Goal: Task Accomplishment & Management: Manage account settings

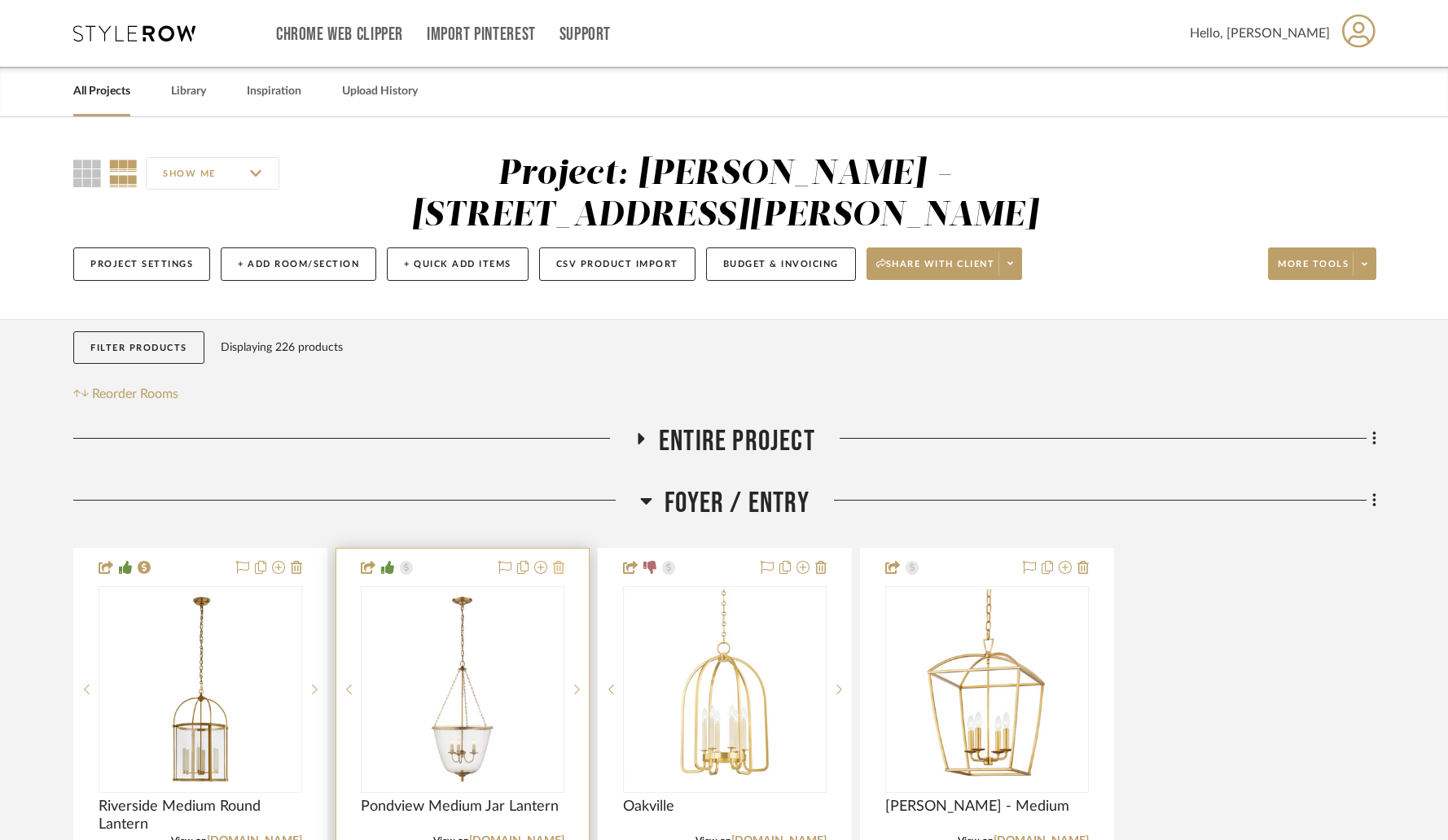
click at [563, 561] on icon at bounding box center [559, 568] width 12 height 13
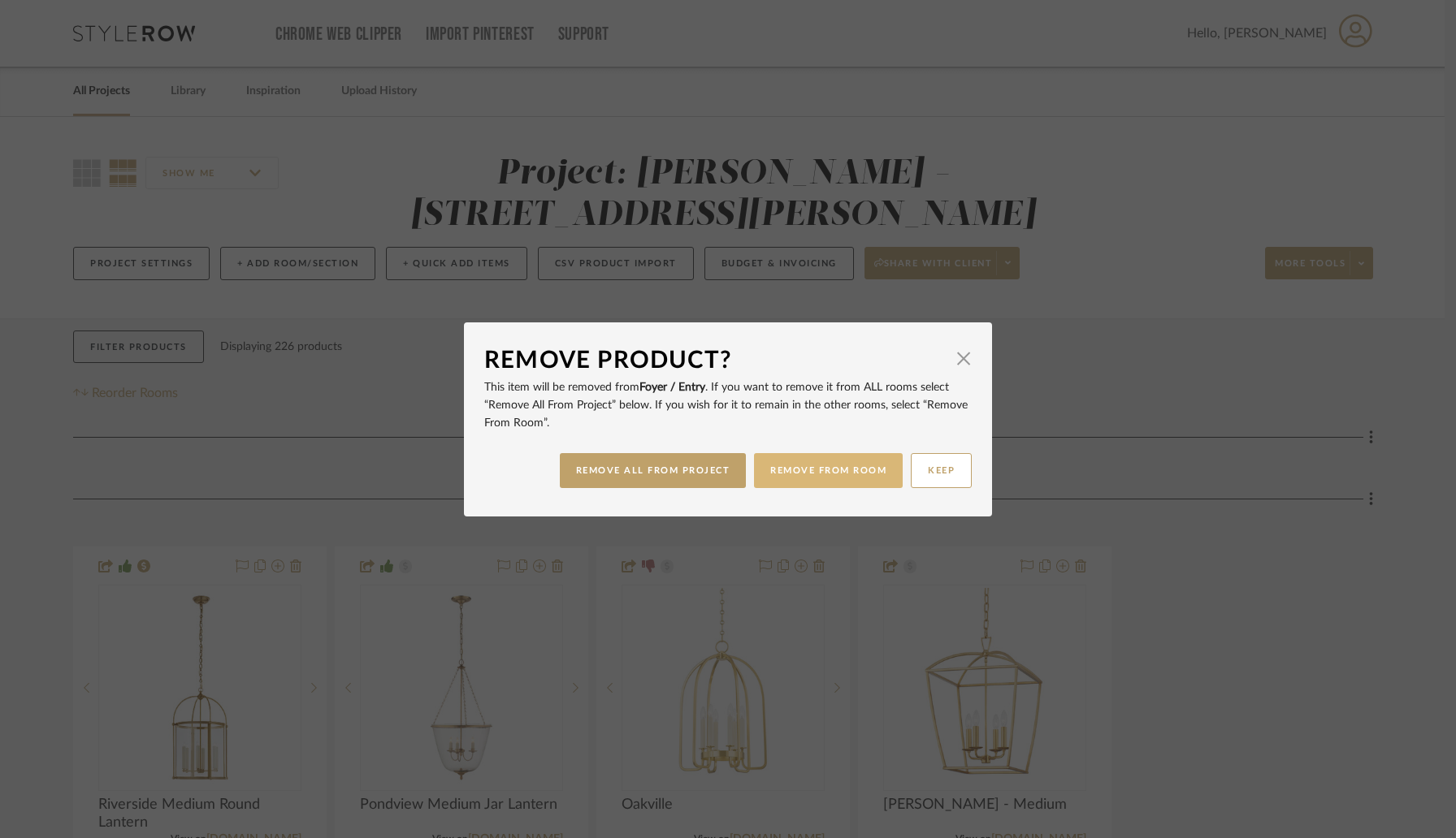
click at [770, 476] on button "REMOVE FROM ROOM" at bounding box center [828, 471] width 149 height 35
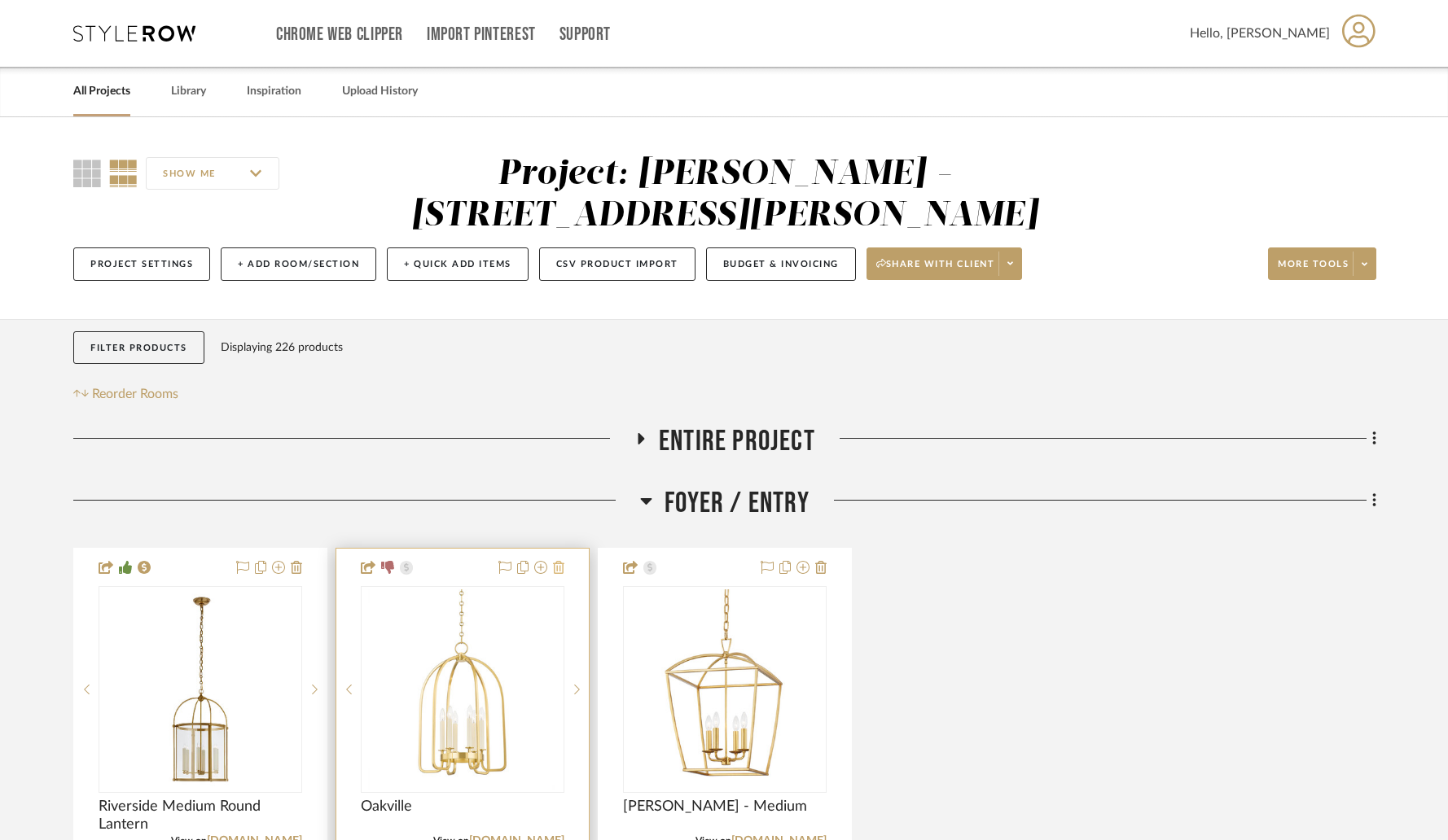
click at [559, 561] on icon at bounding box center [559, 568] width 12 height 13
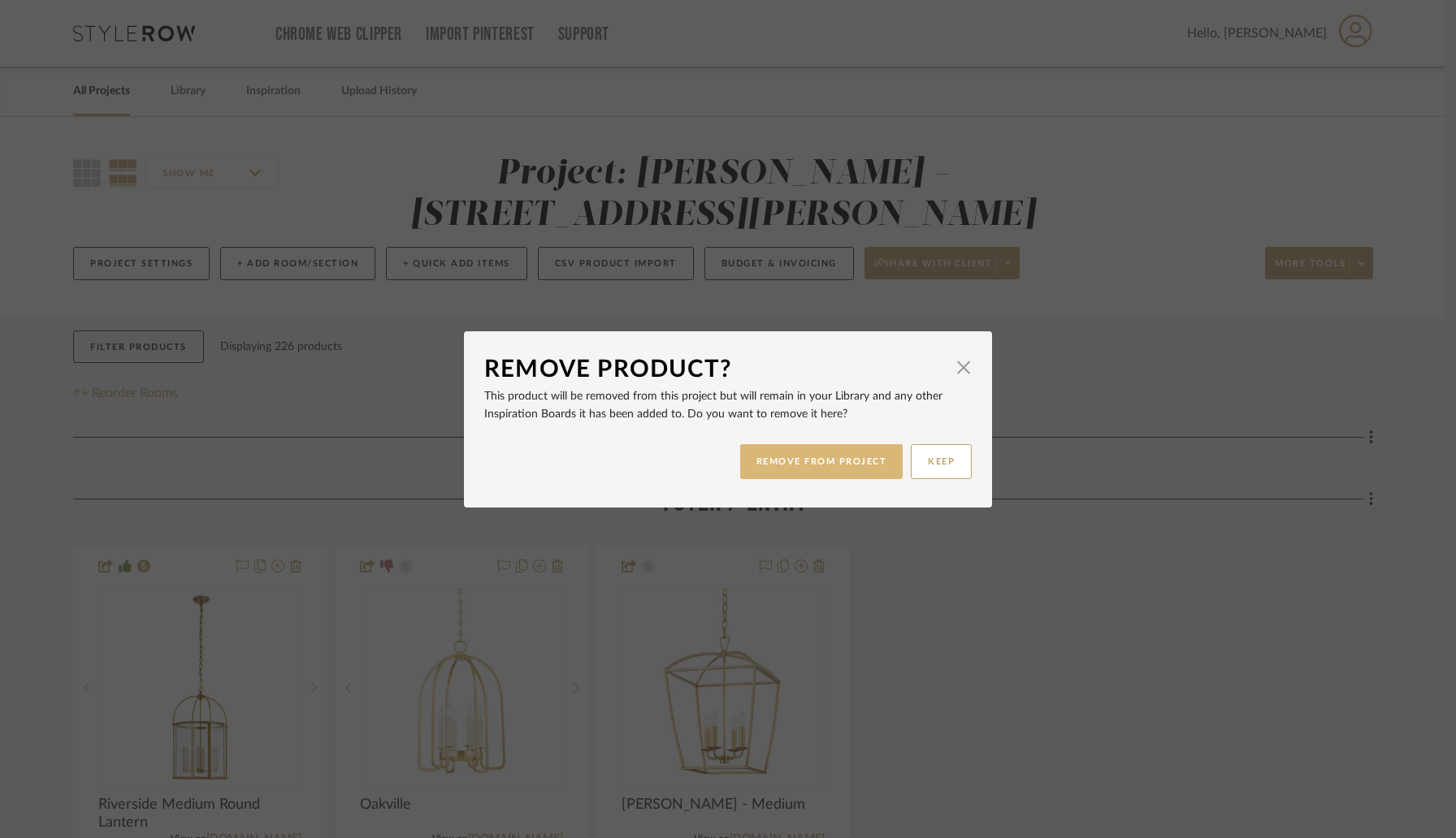
click at [768, 462] on button "REMOVE FROM PROJECT" at bounding box center [822, 462] width 164 height 35
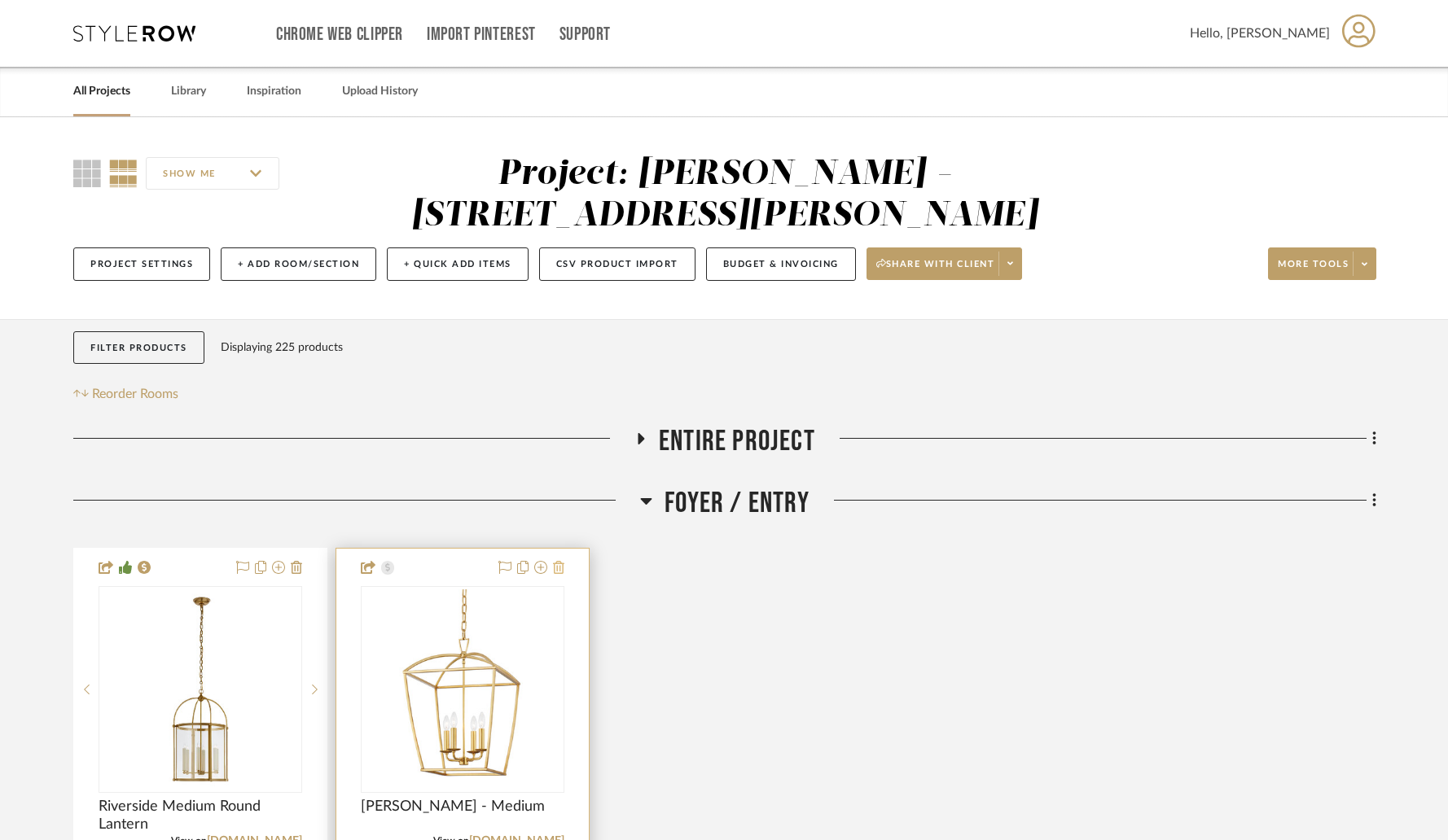
click at [555, 561] on icon at bounding box center [559, 568] width 12 height 13
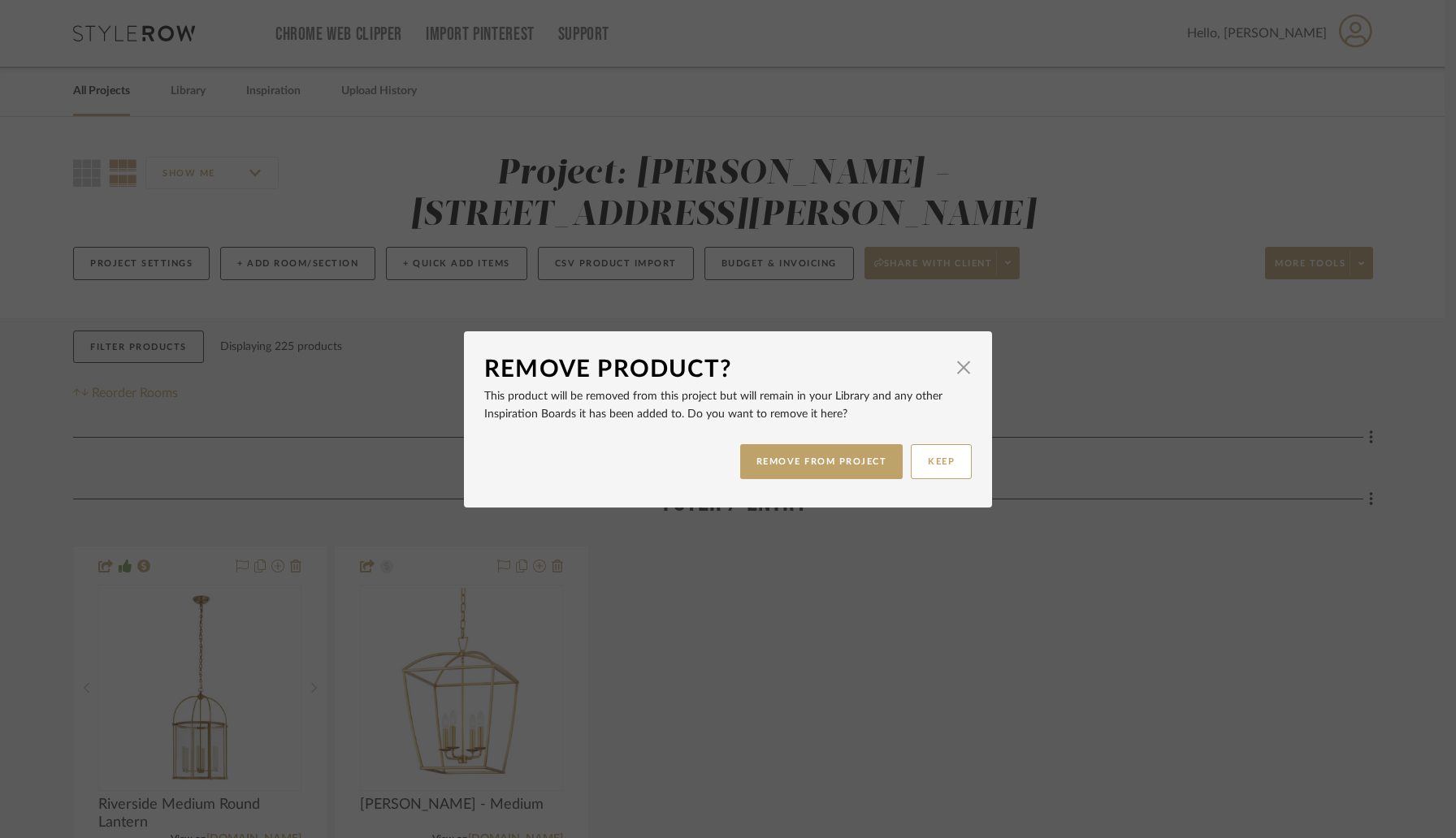
click at [806, 484] on div "REMOVE FROM PROJECT KEEP" at bounding box center [728, 462] width 487 height 51
click at [816, 461] on button "REMOVE FROM PROJECT" at bounding box center [822, 462] width 164 height 35
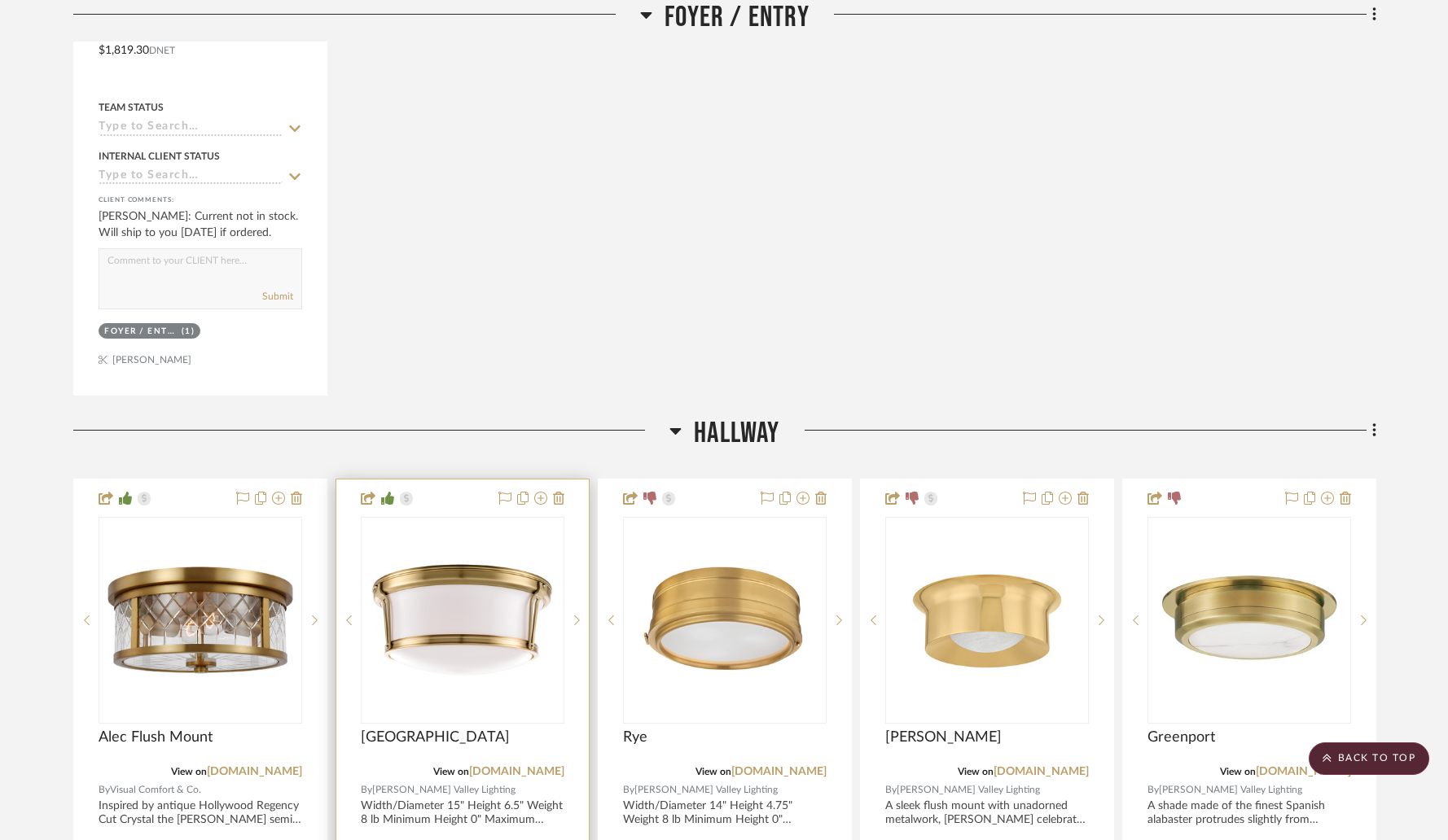
scroll to position [867, 0]
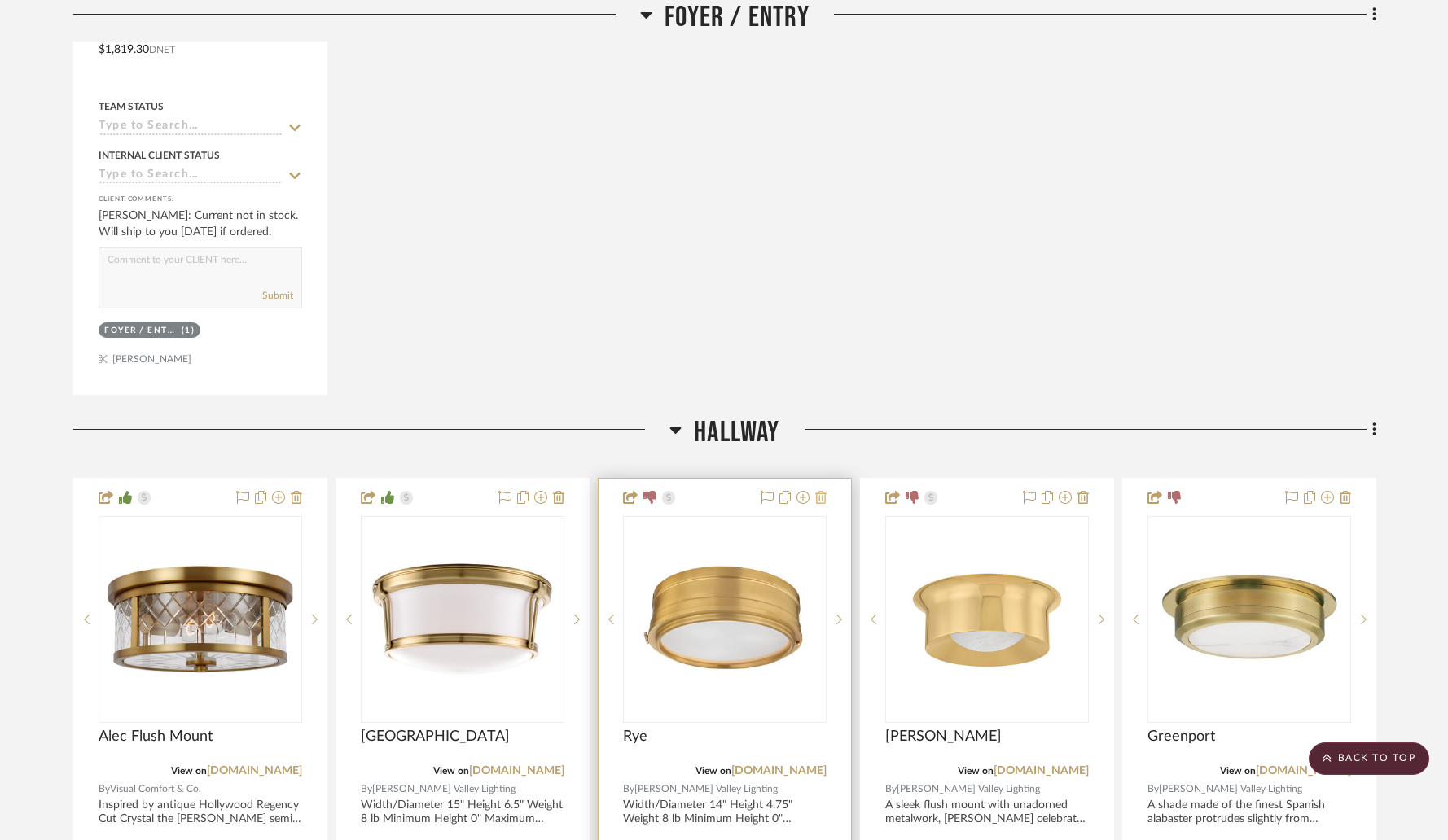
click at [823, 491] on icon at bounding box center [820, 497] width 12 height 13
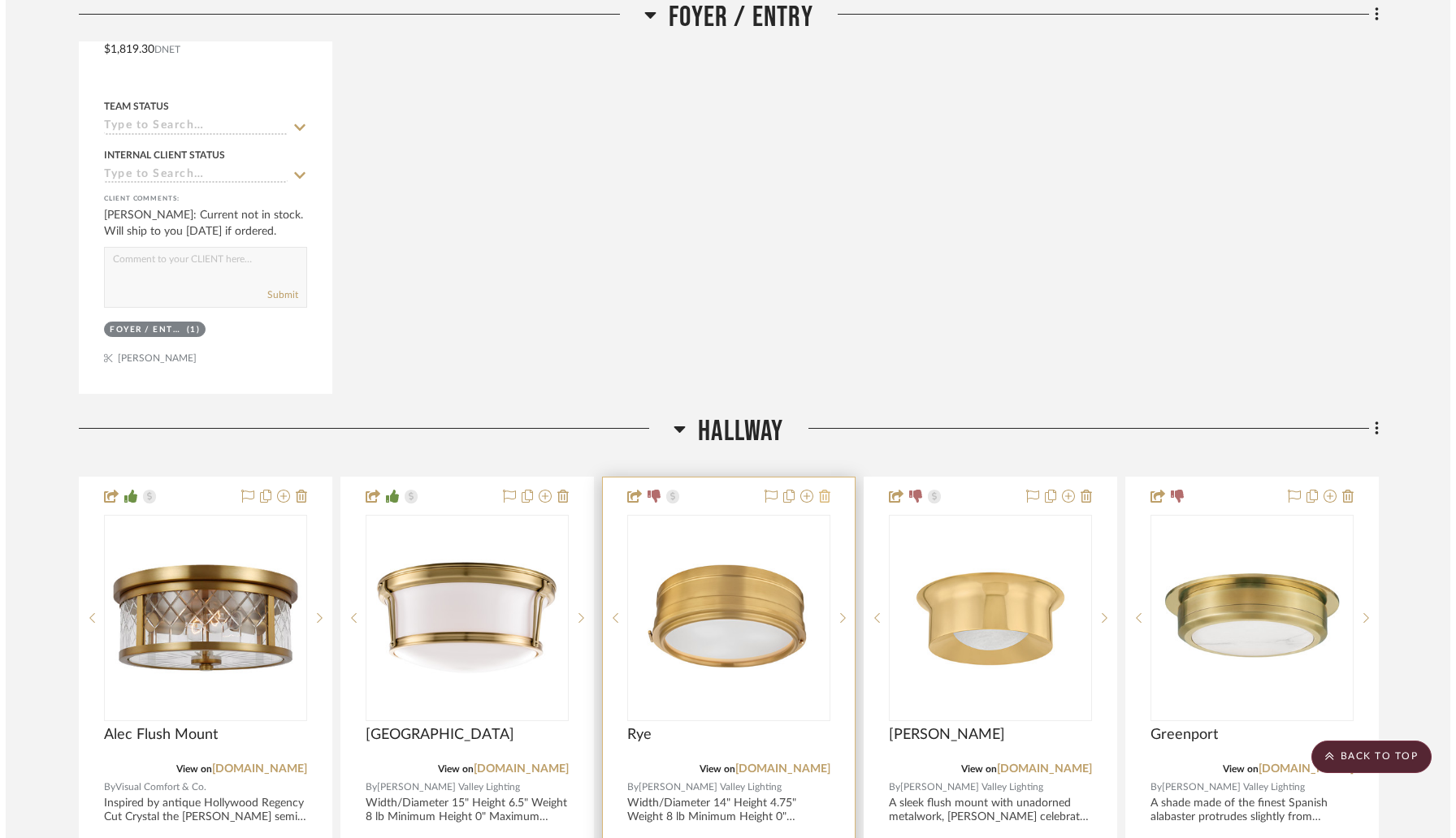
scroll to position [0, 0]
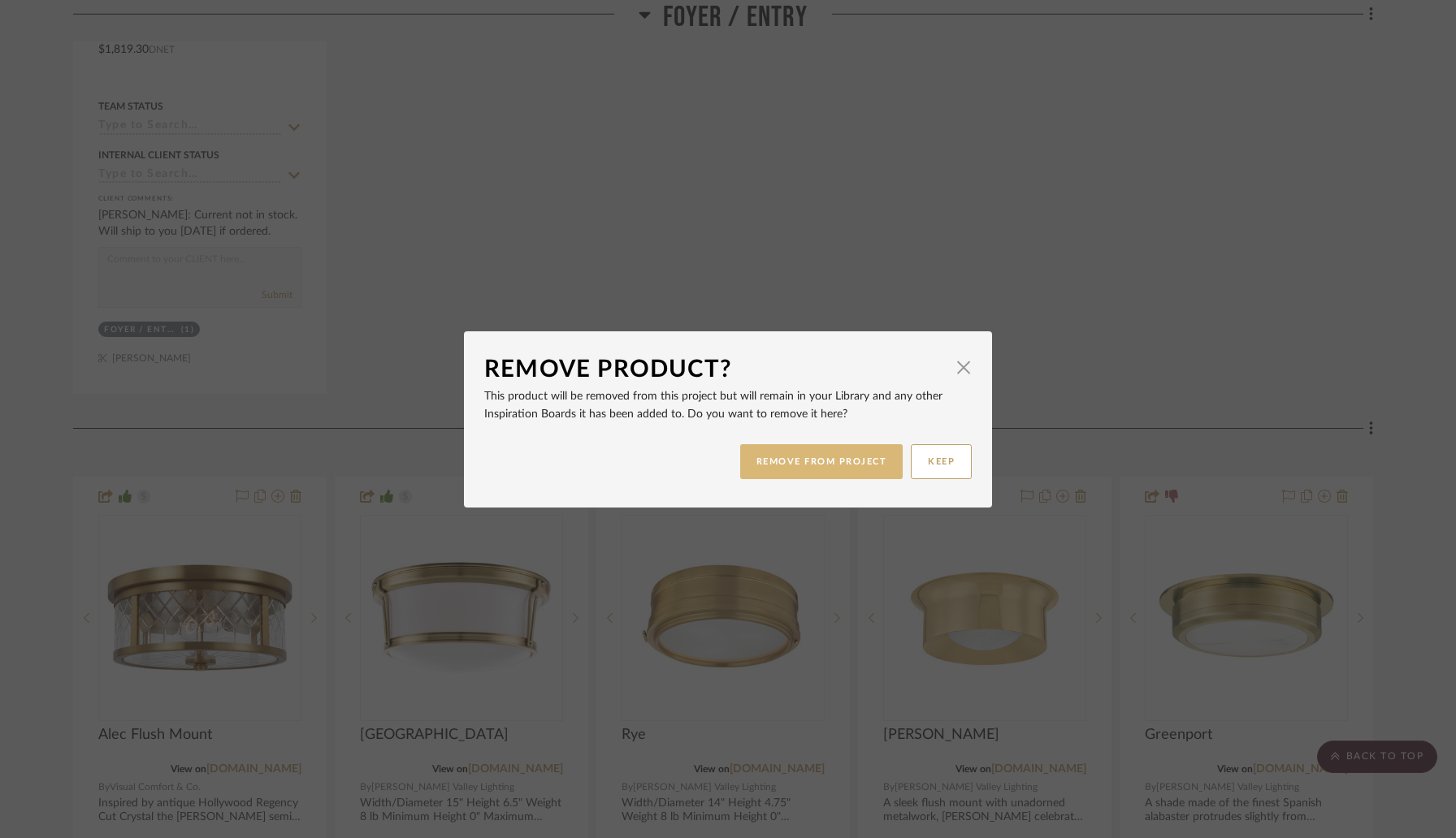
click at [820, 454] on button "REMOVE FROM PROJECT" at bounding box center [822, 462] width 164 height 35
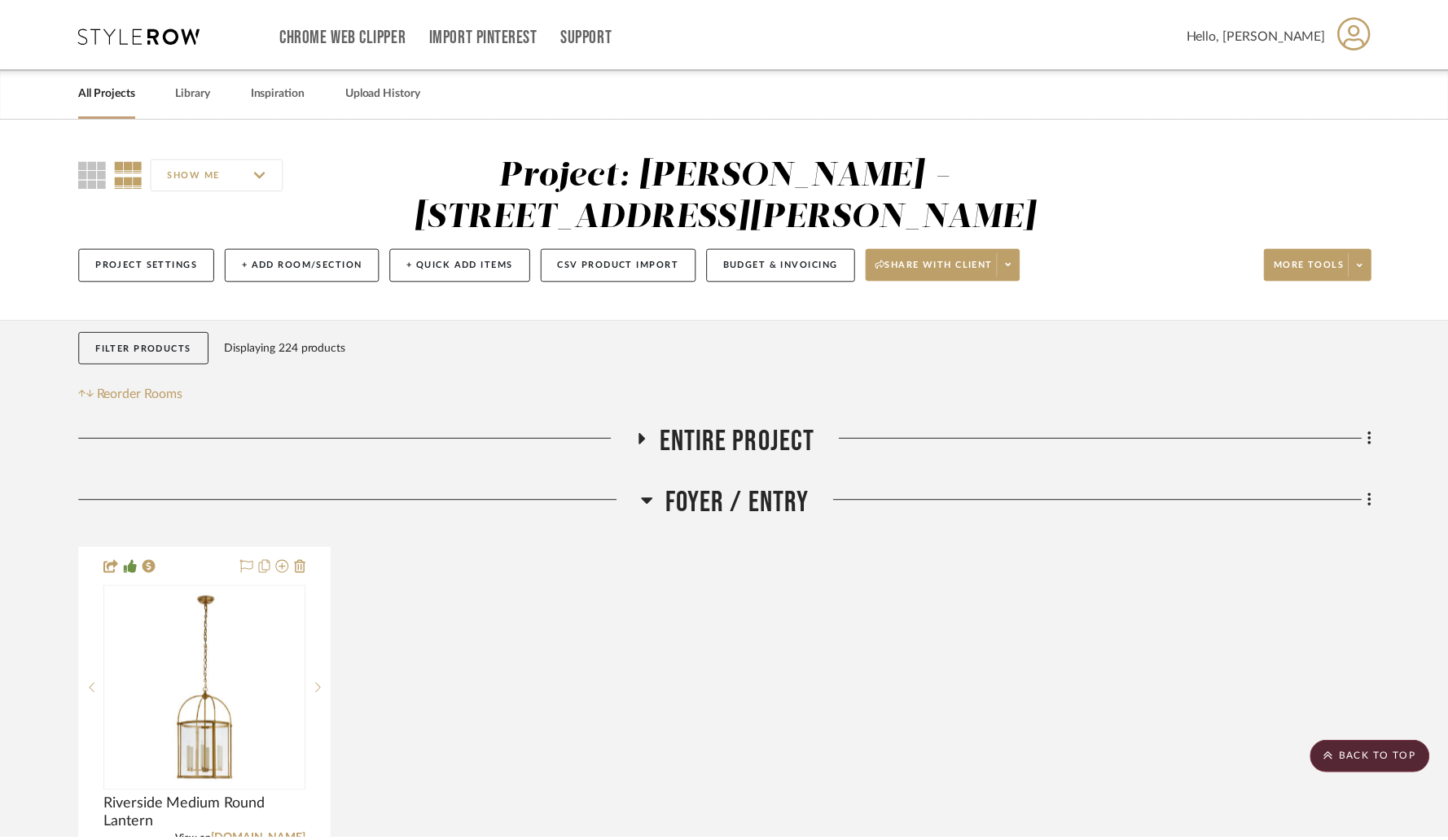
scroll to position [867, 0]
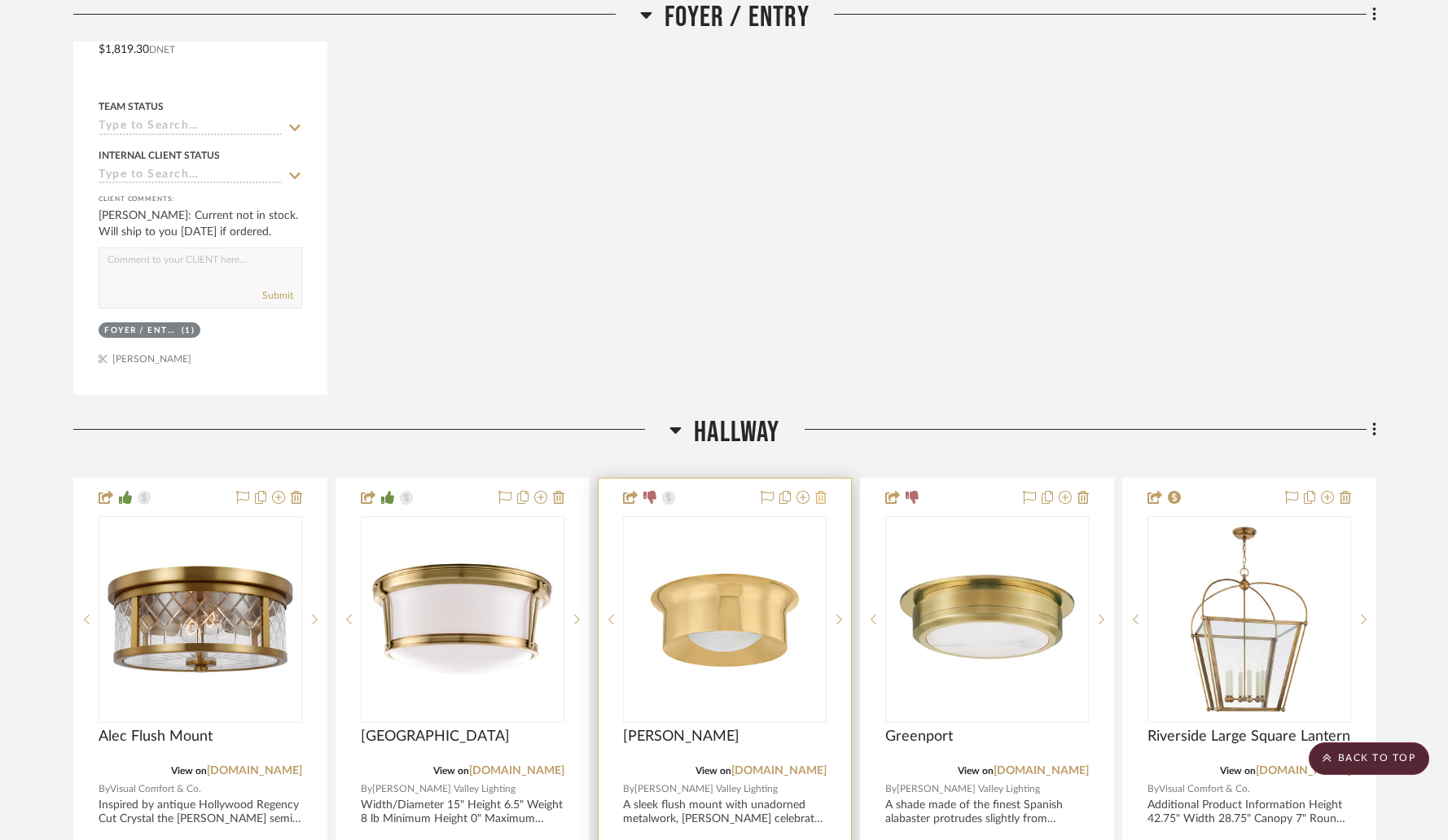
click at [822, 491] on icon at bounding box center [820, 497] width 12 height 13
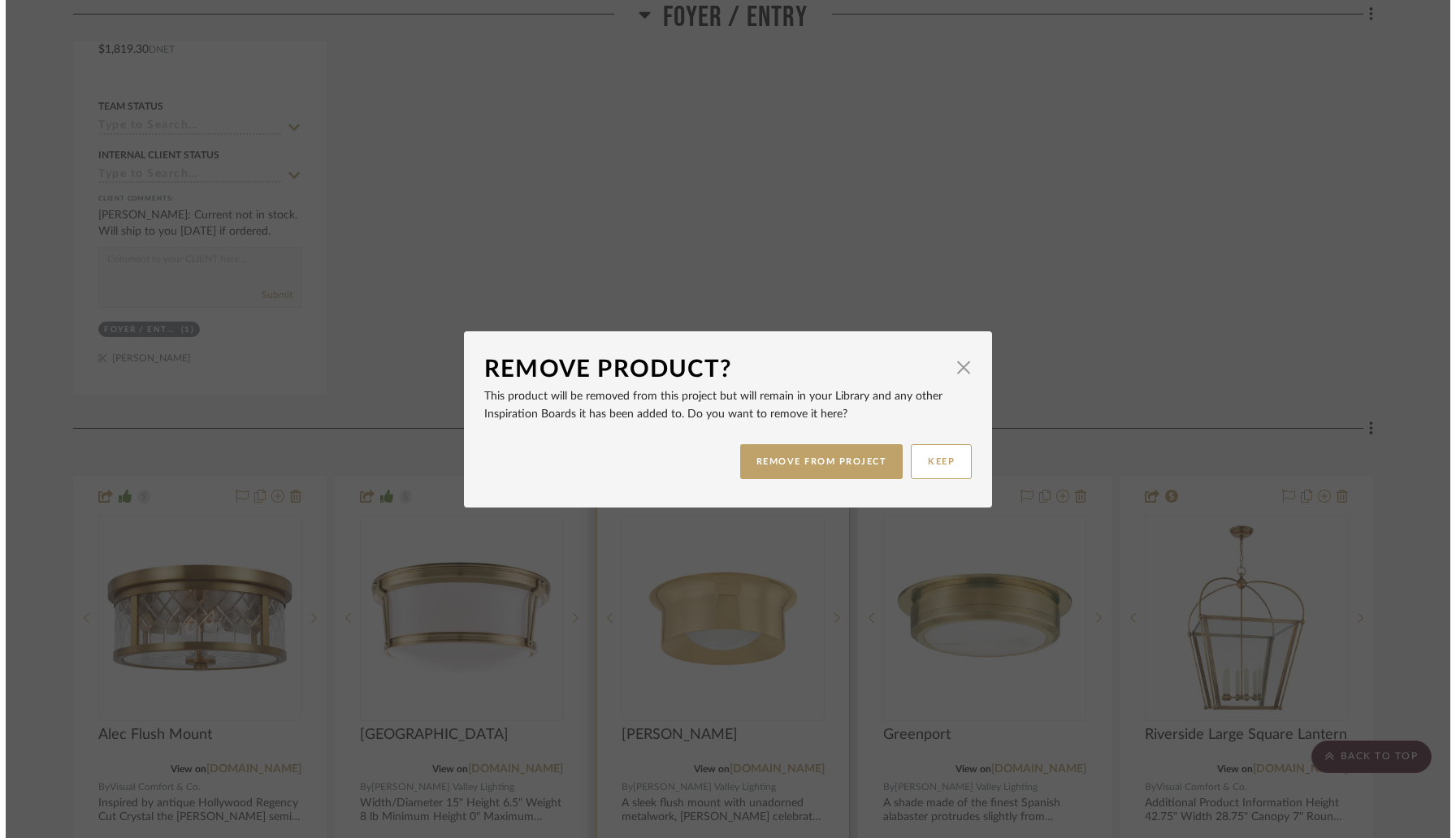
scroll to position [0, 0]
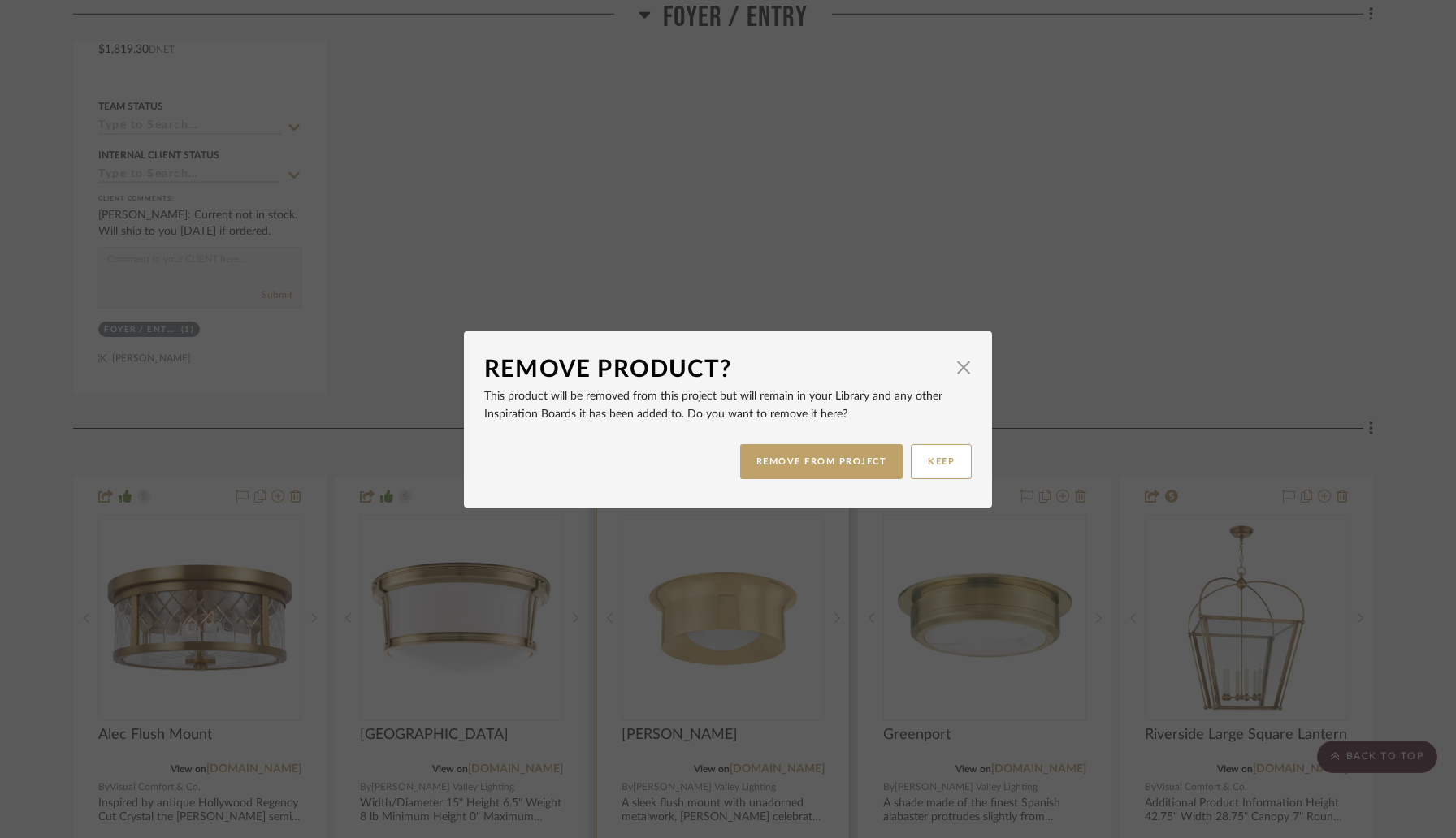
click at [820, 456] on button "REMOVE FROM PROJECT" at bounding box center [822, 462] width 164 height 35
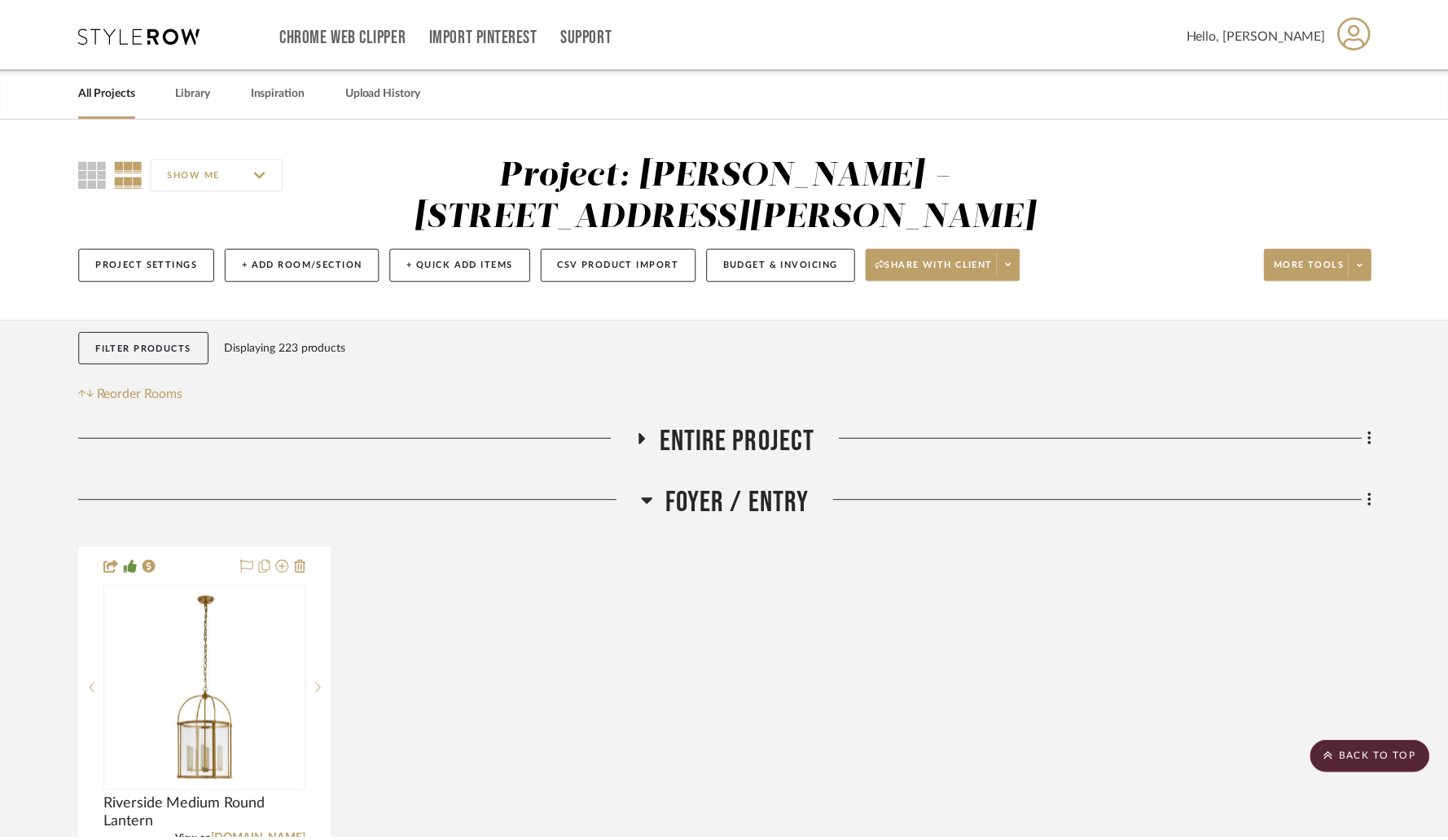
scroll to position [867, 0]
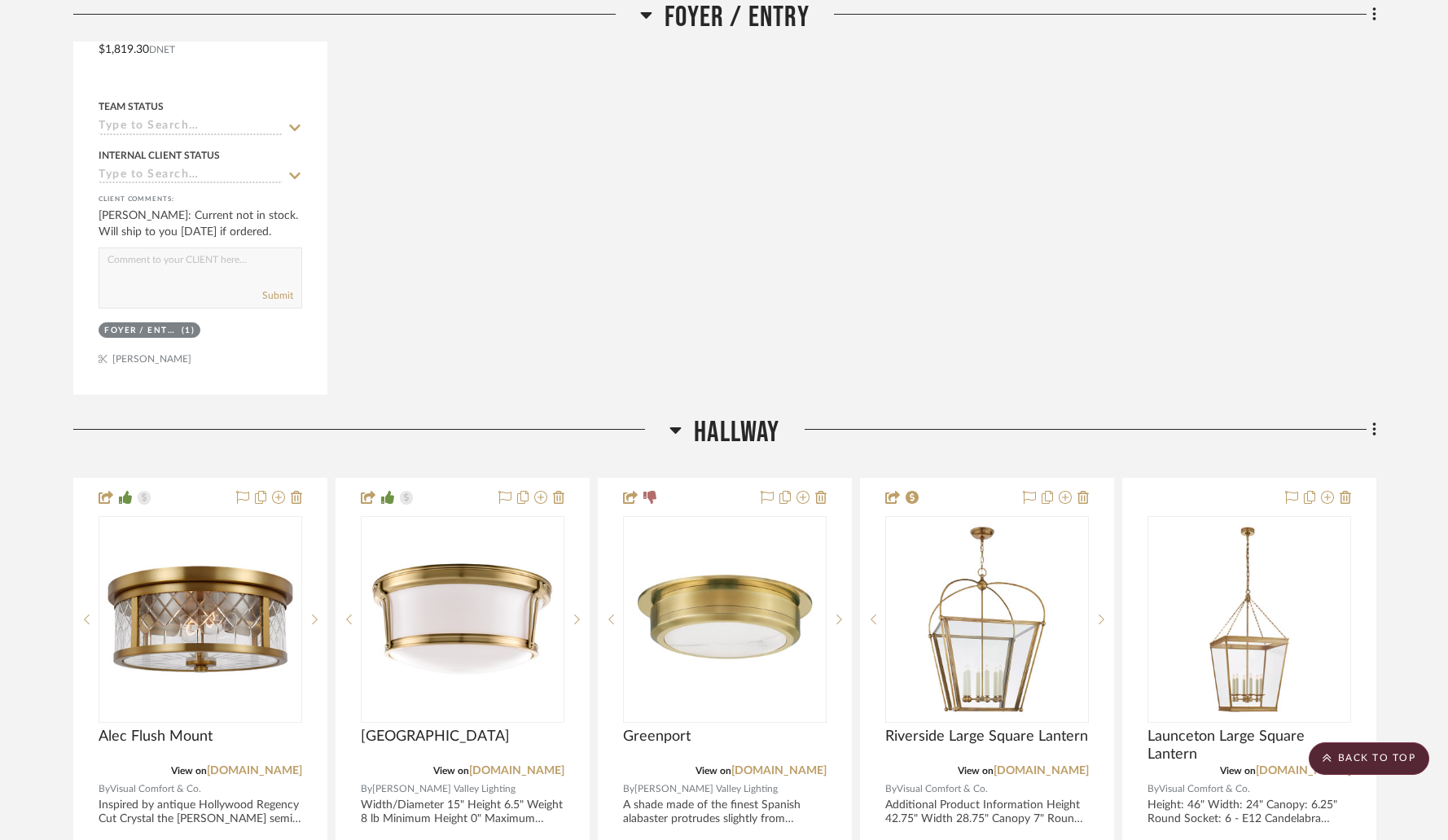
click at [822, 491] on icon at bounding box center [820, 497] width 12 height 13
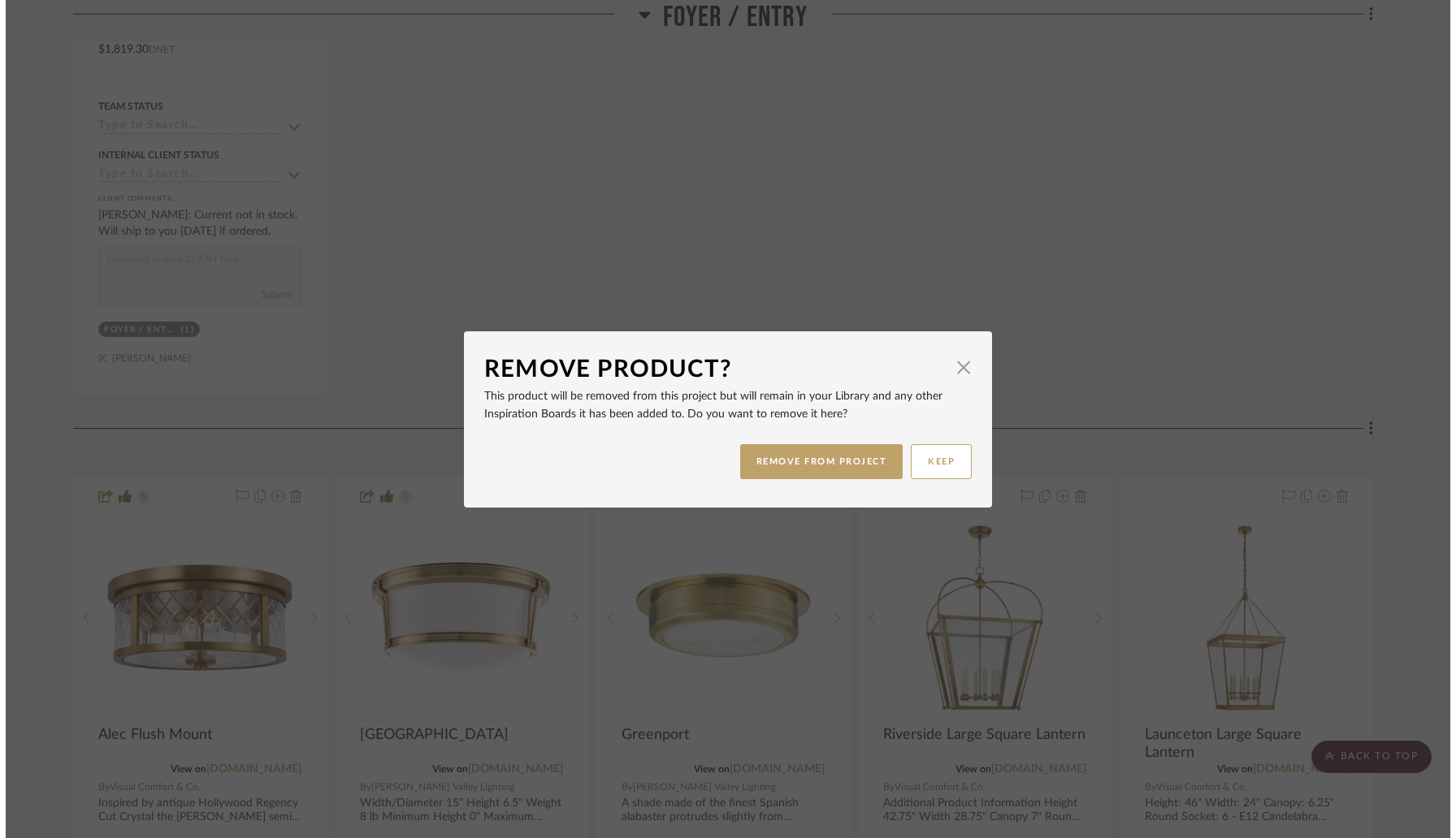
scroll to position [0, 0]
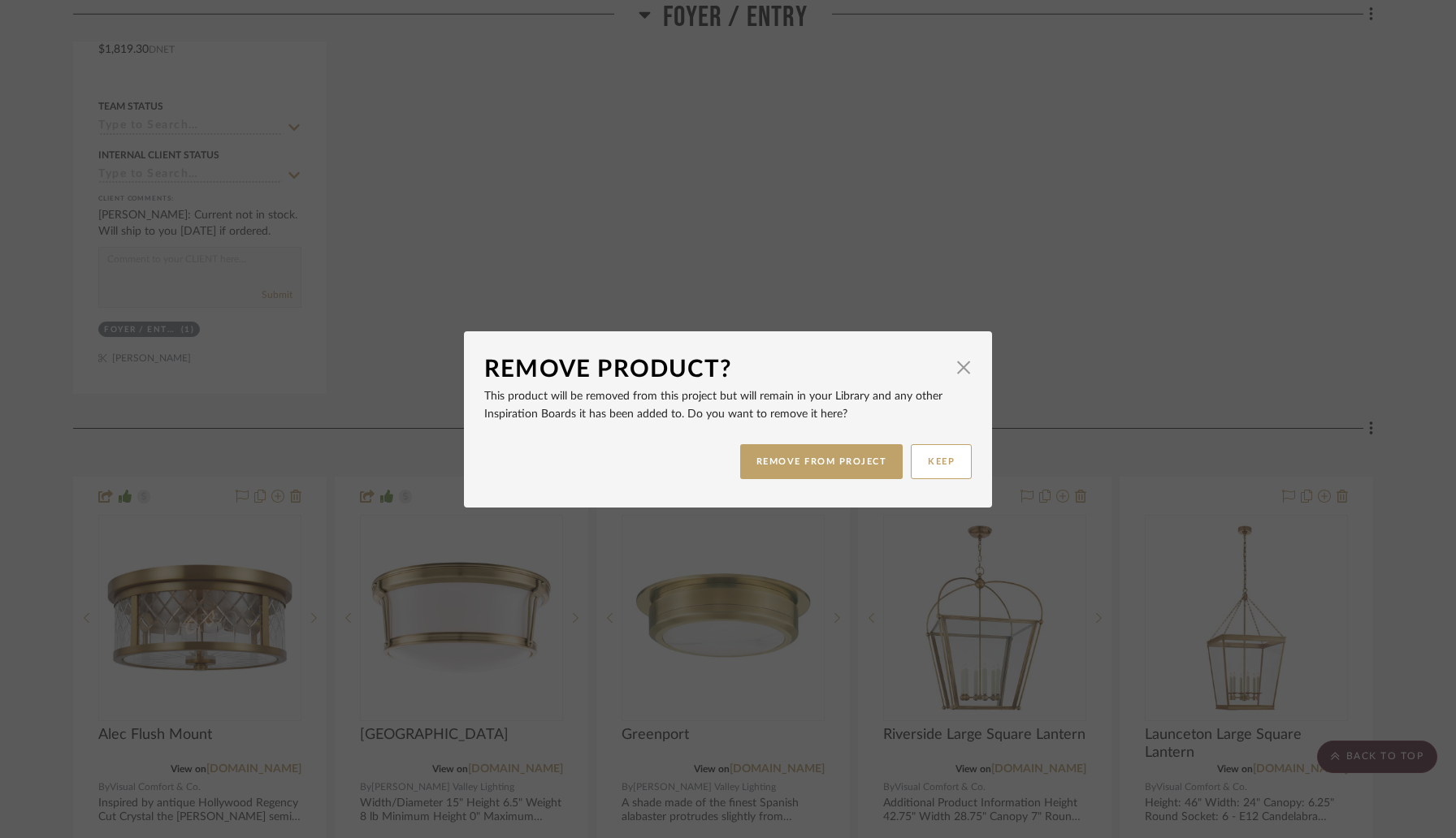
click at [820, 456] on button "REMOVE FROM PROJECT" at bounding box center [822, 462] width 164 height 35
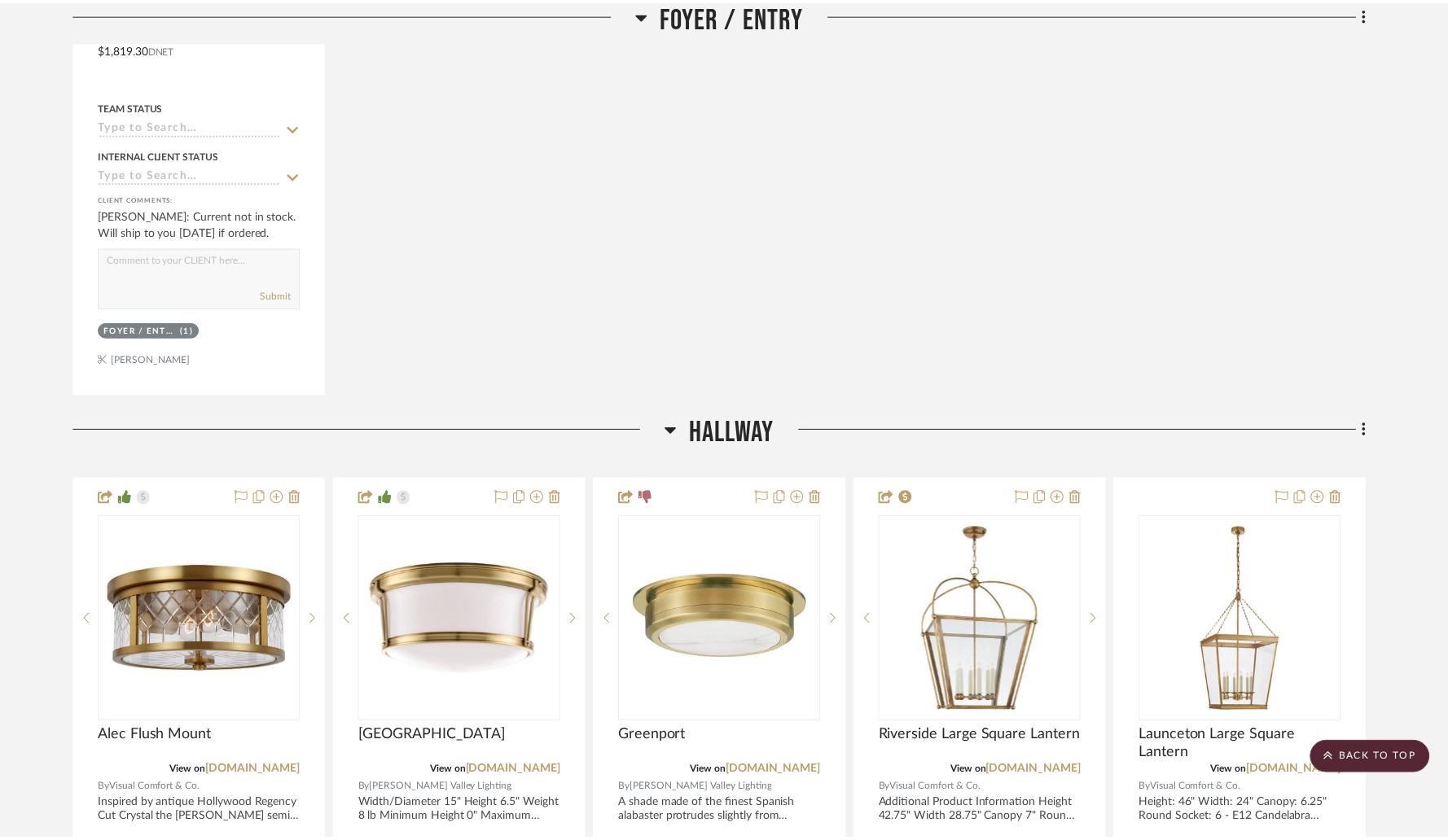
scroll to position [867, 0]
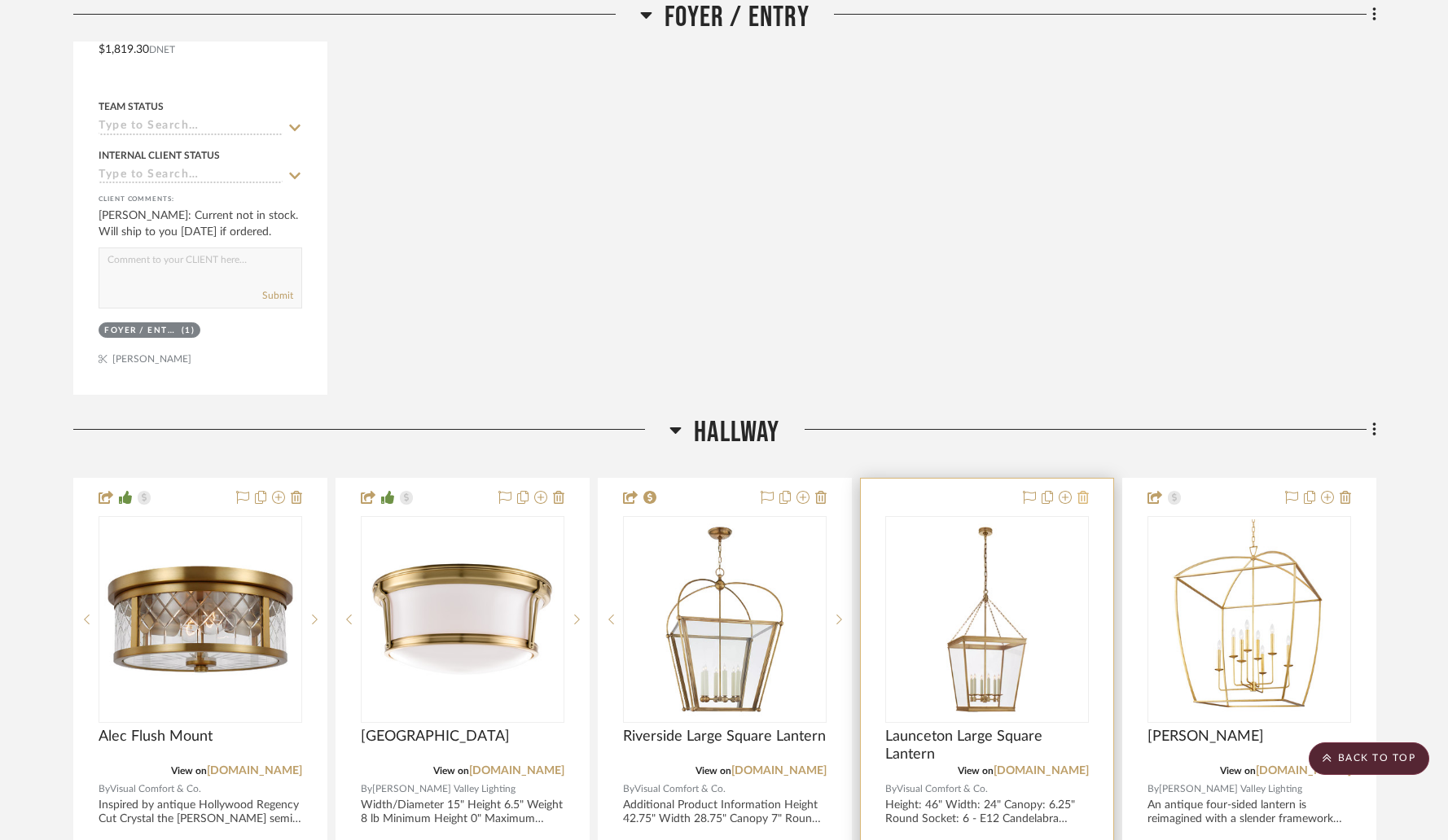
click at [1083, 491] on icon at bounding box center [1083, 497] width 12 height 13
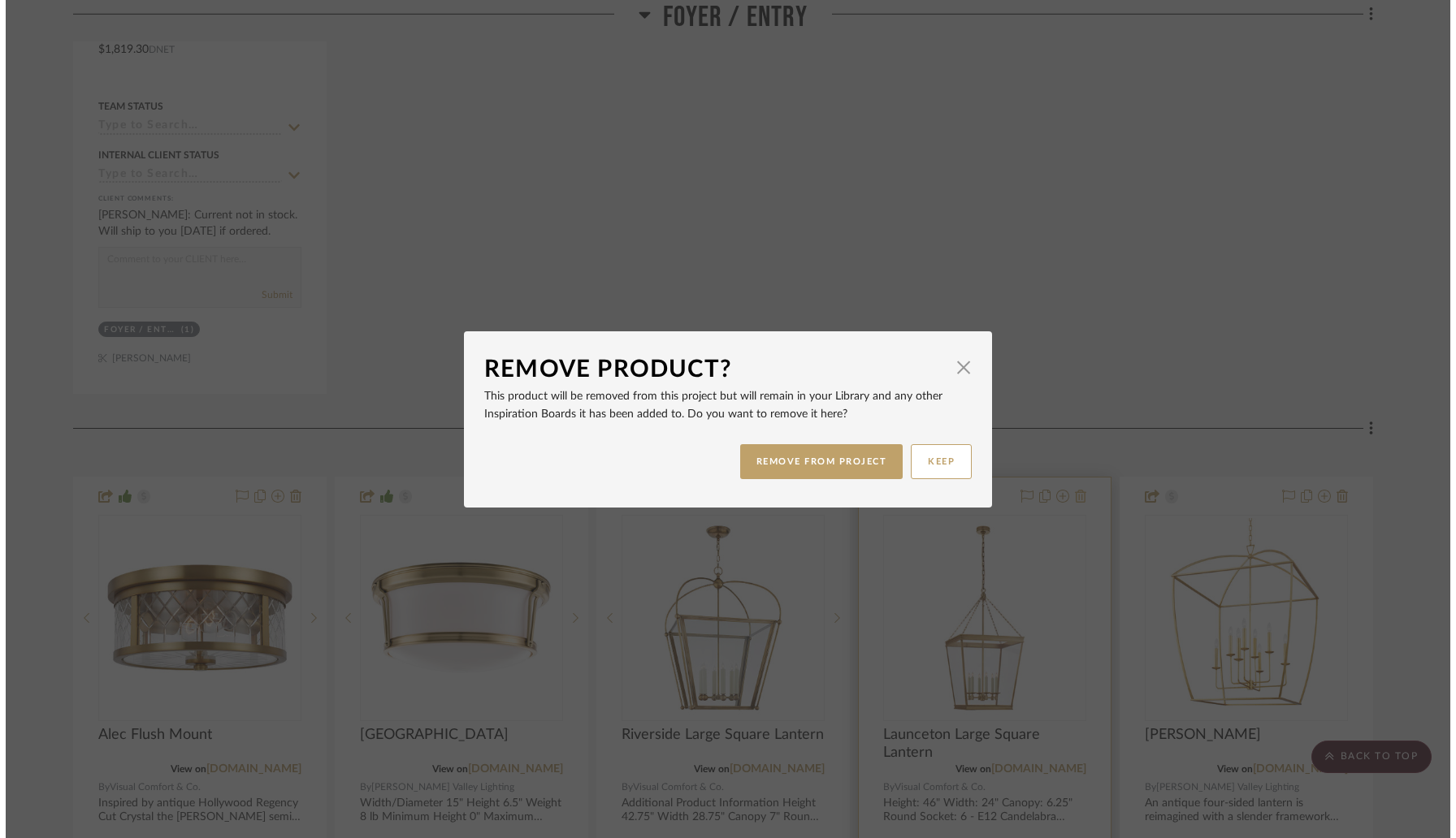
scroll to position [0, 0]
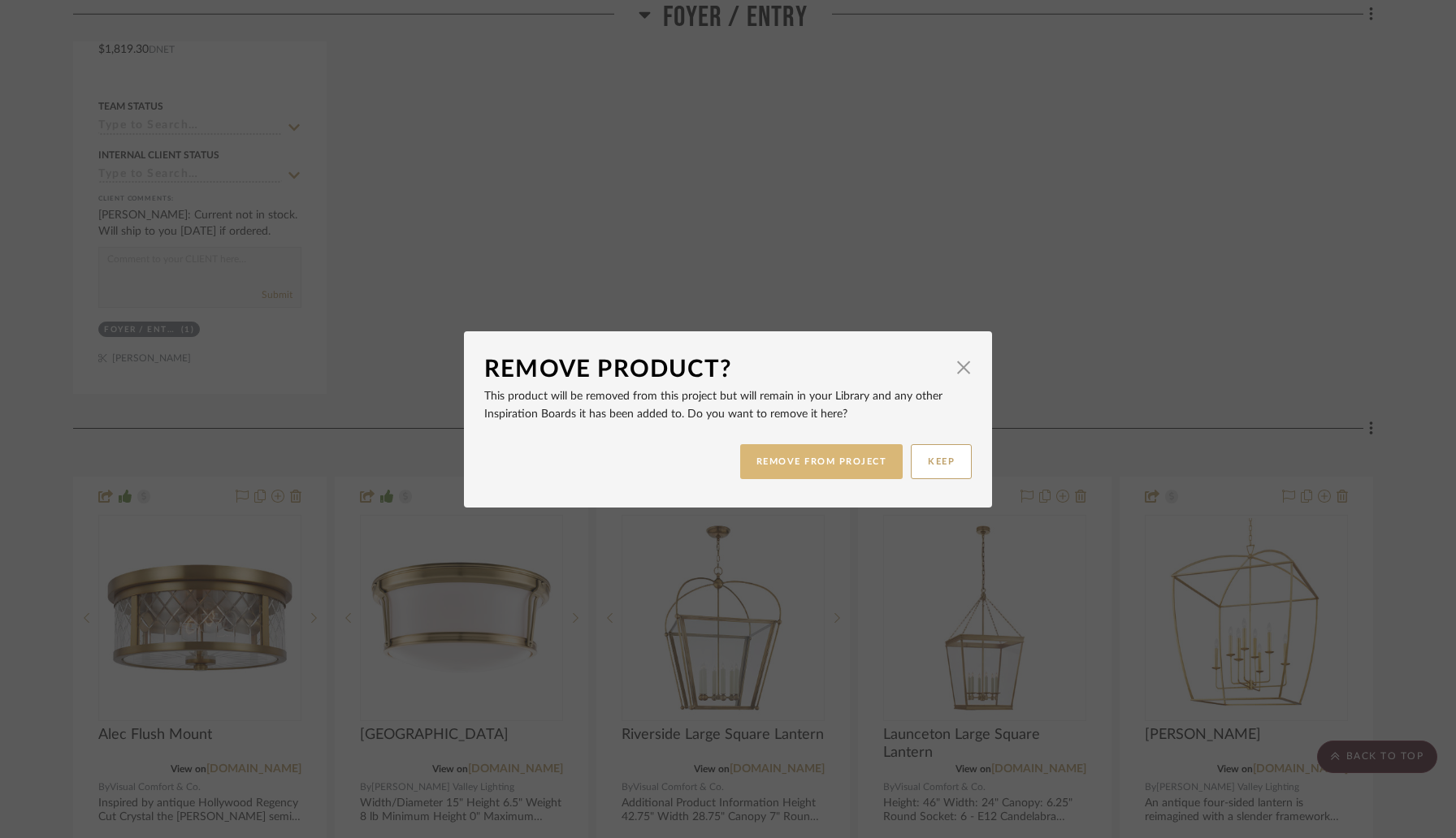
click at [849, 459] on button "REMOVE FROM PROJECT" at bounding box center [822, 462] width 164 height 35
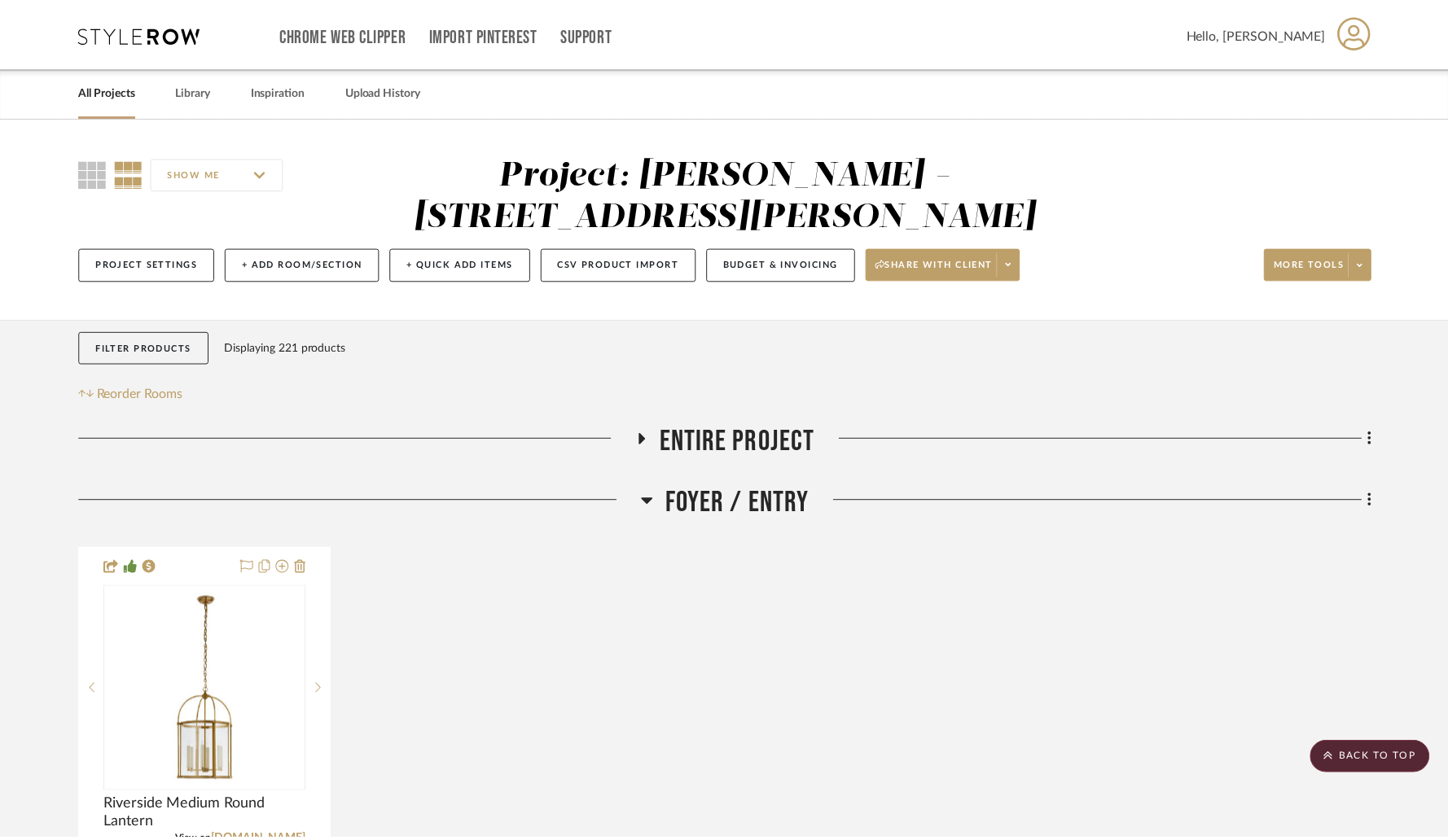
scroll to position [867, 0]
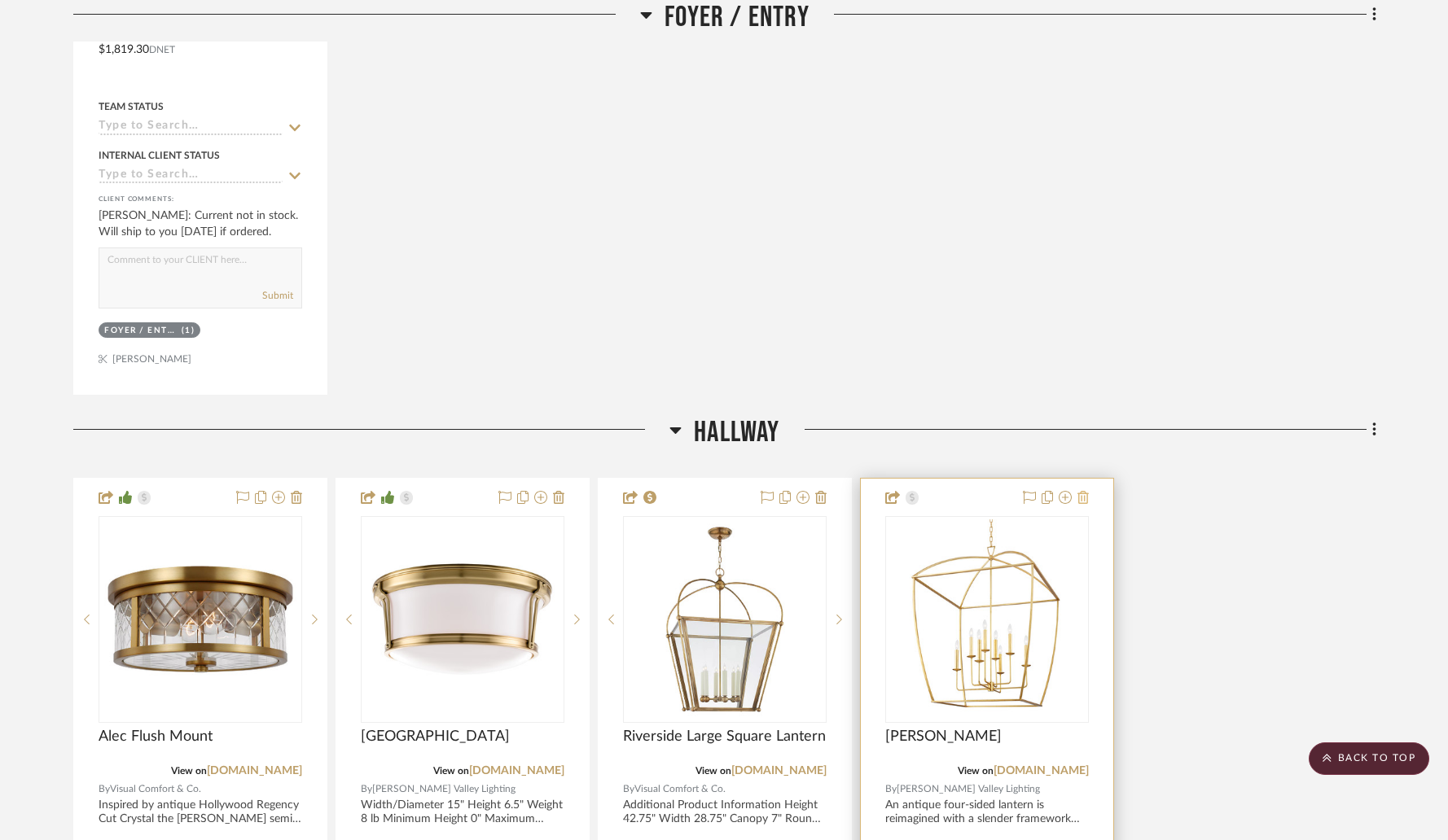
click at [1083, 491] on icon at bounding box center [1083, 497] width 12 height 13
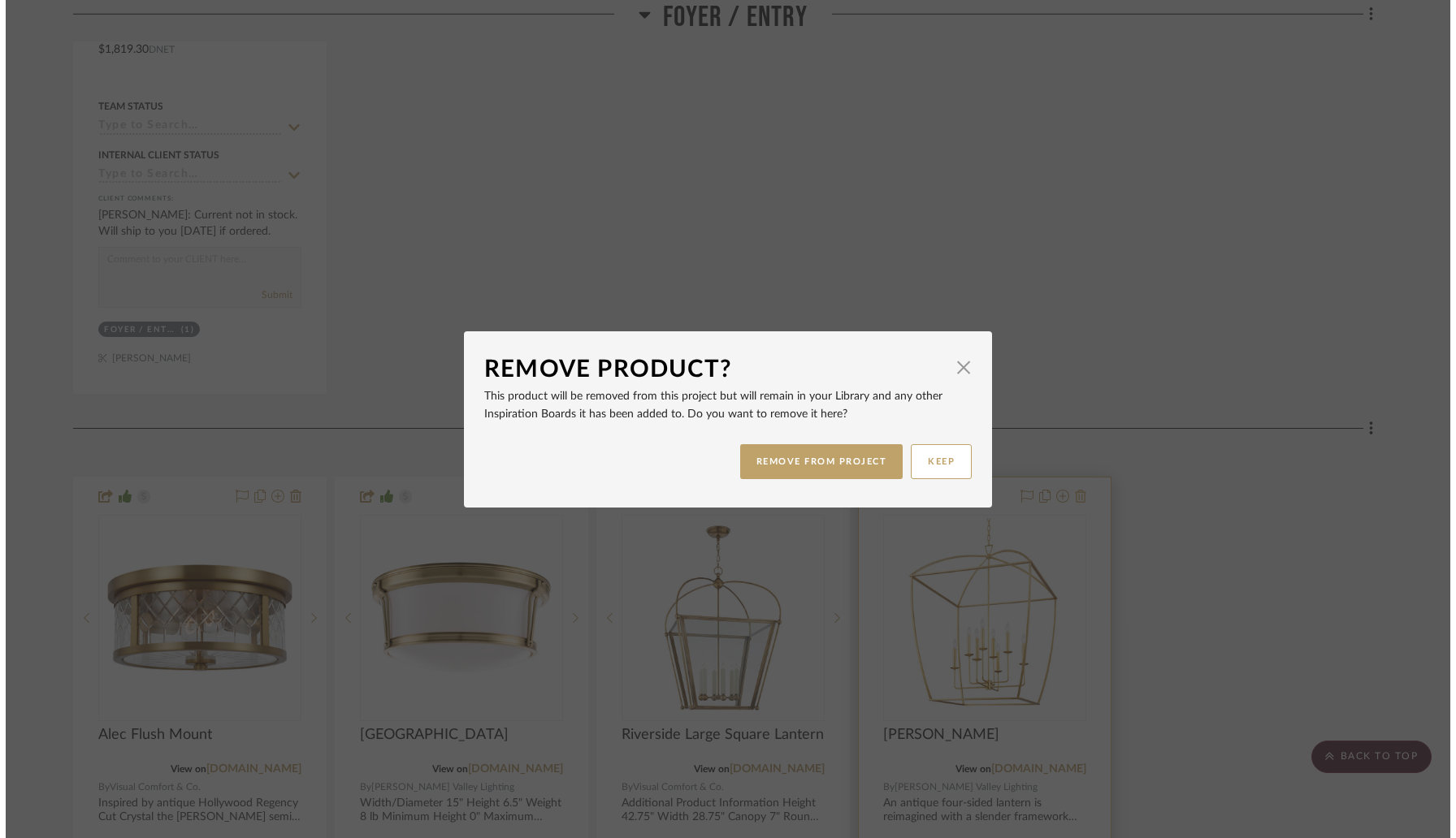
scroll to position [0, 0]
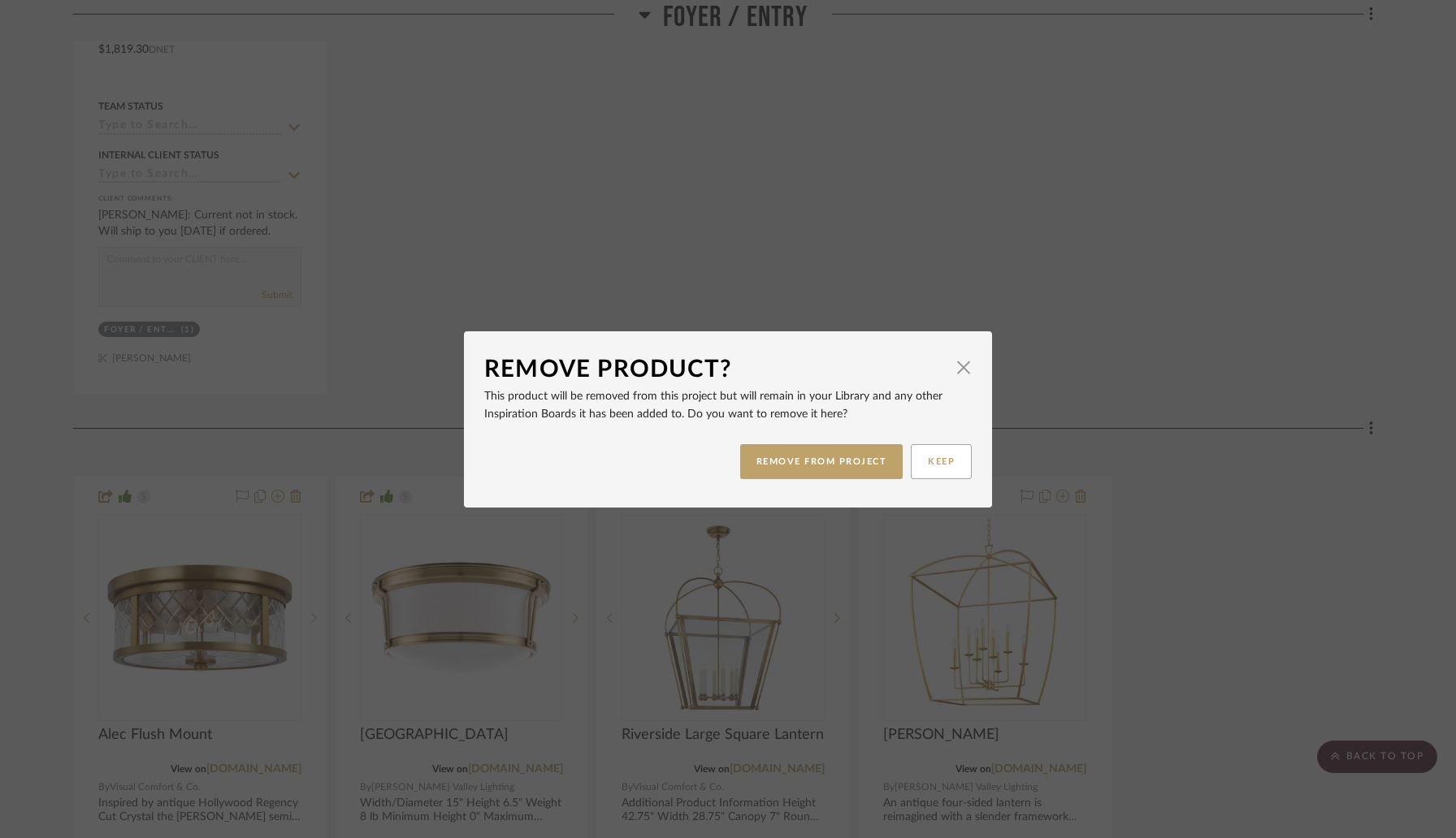
click at [837, 439] on div "REMOVE FROM PROJECT KEEP" at bounding box center [728, 462] width 487 height 51
click at [842, 463] on button "REMOVE FROM PROJECT" at bounding box center [822, 462] width 164 height 35
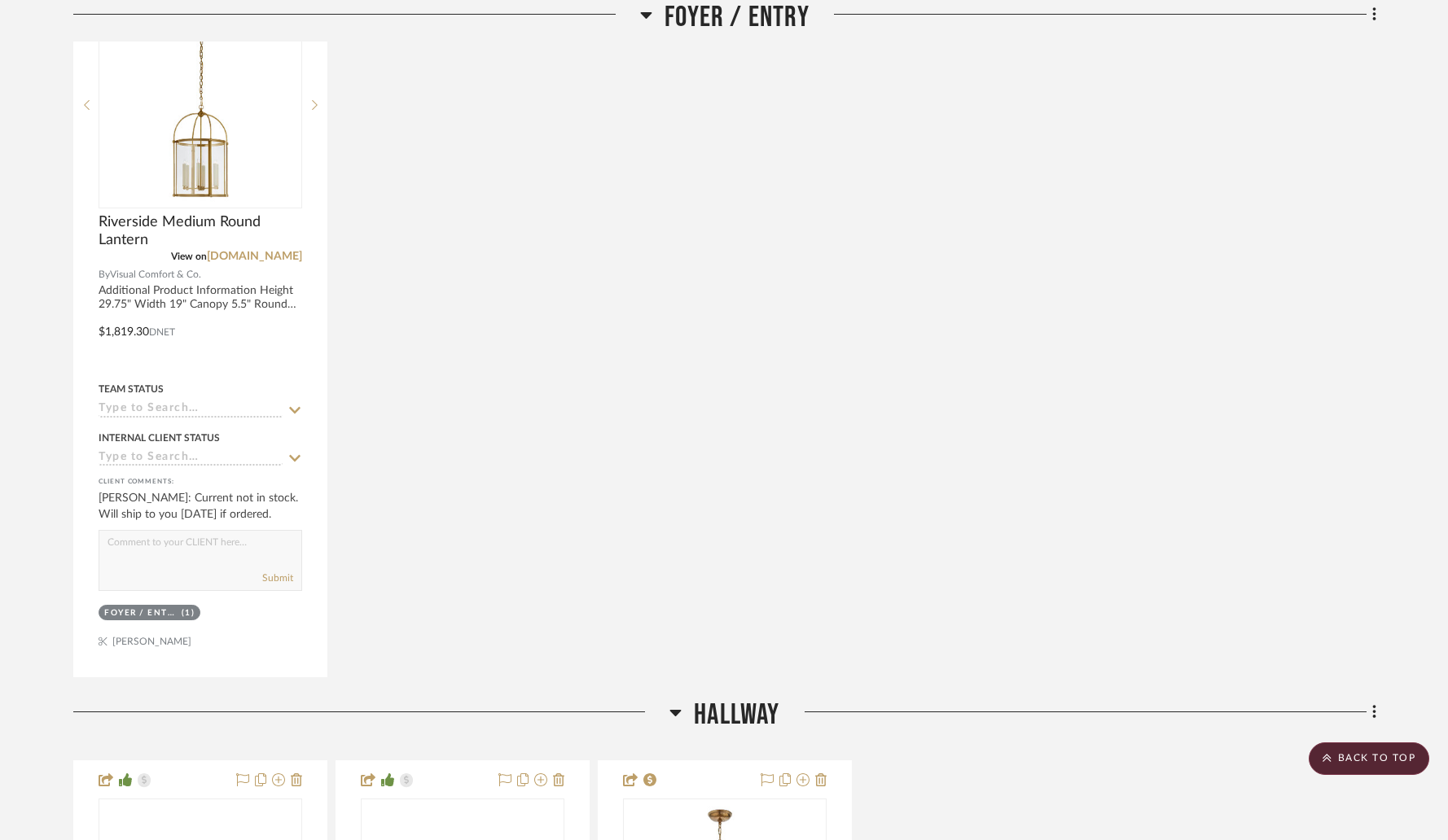
scroll to position [351, 0]
